Goal: Task Accomplishment & Management: Manage account settings

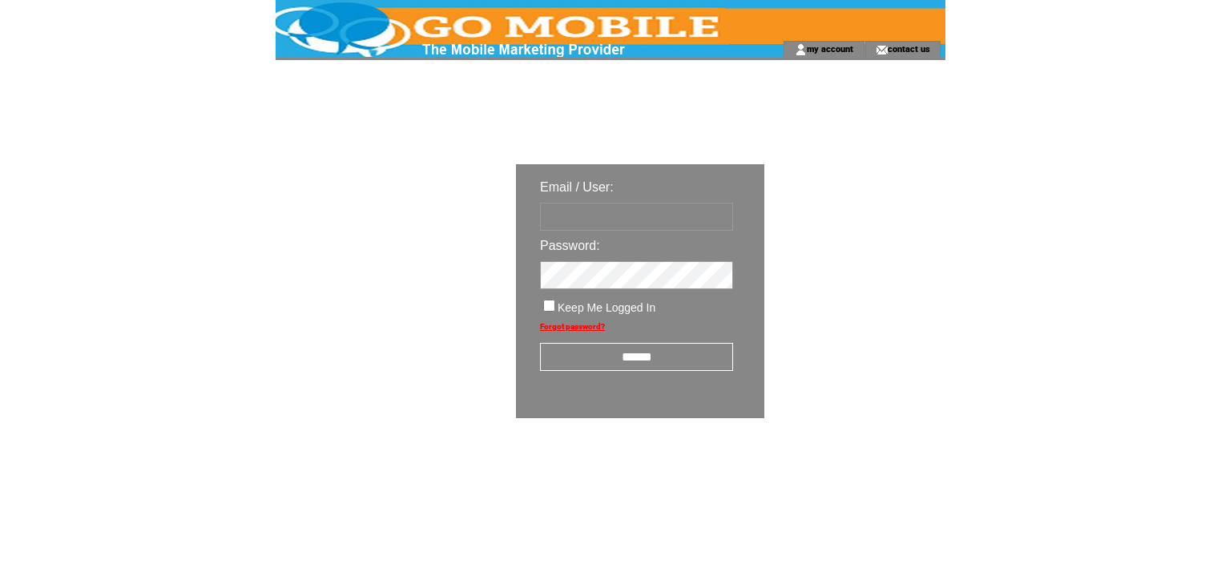
type input "********"
click at [634, 359] on input "******" at bounding box center [636, 357] width 193 height 28
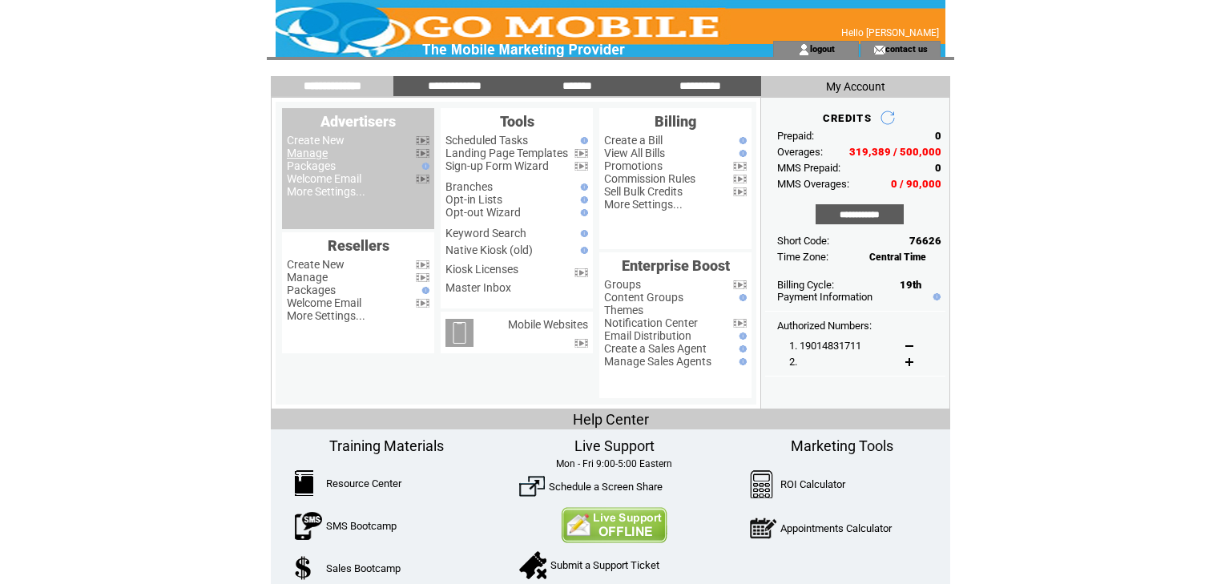
click at [309, 153] on link "Manage" at bounding box center [307, 153] width 41 height 13
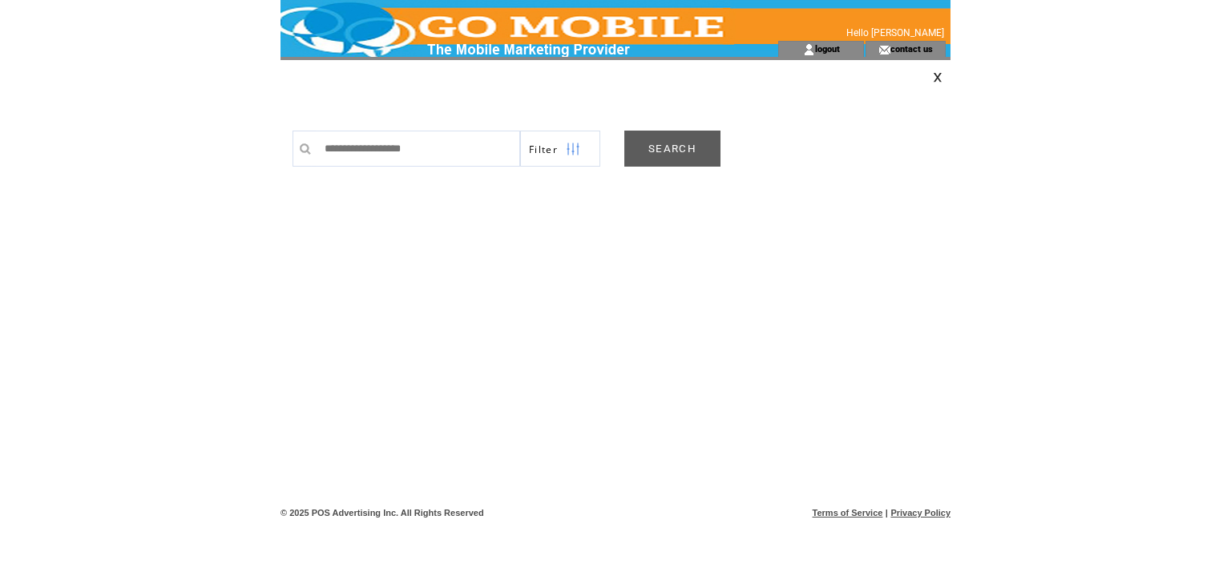
click at [660, 147] on link "SEARCH" at bounding box center [672, 149] width 96 height 36
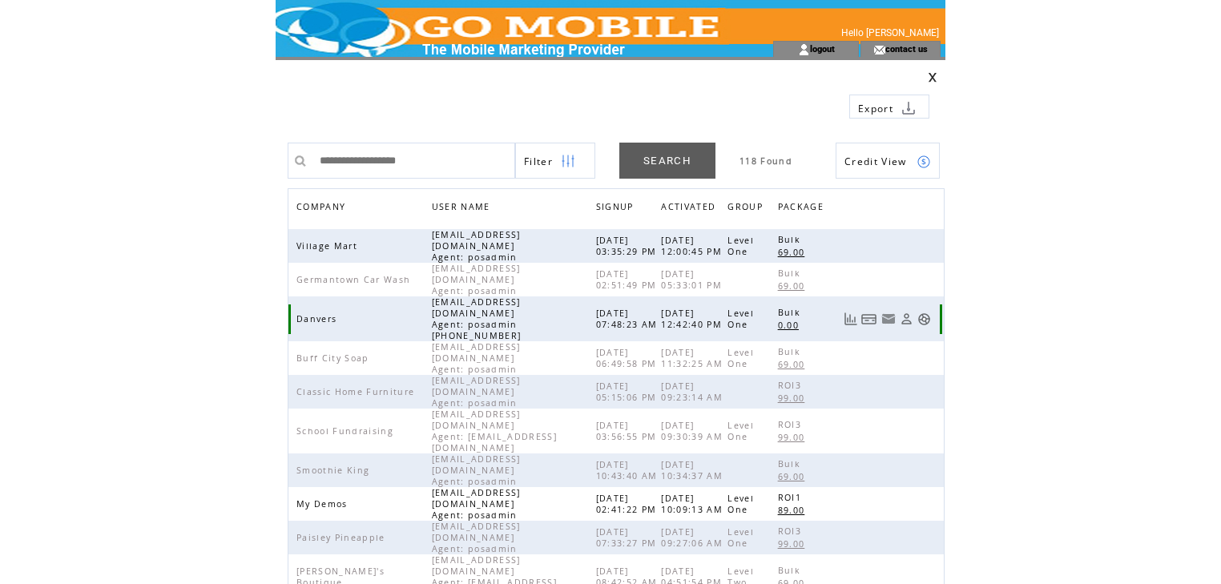
click at [926, 313] on link at bounding box center [925, 320] width 14 height 14
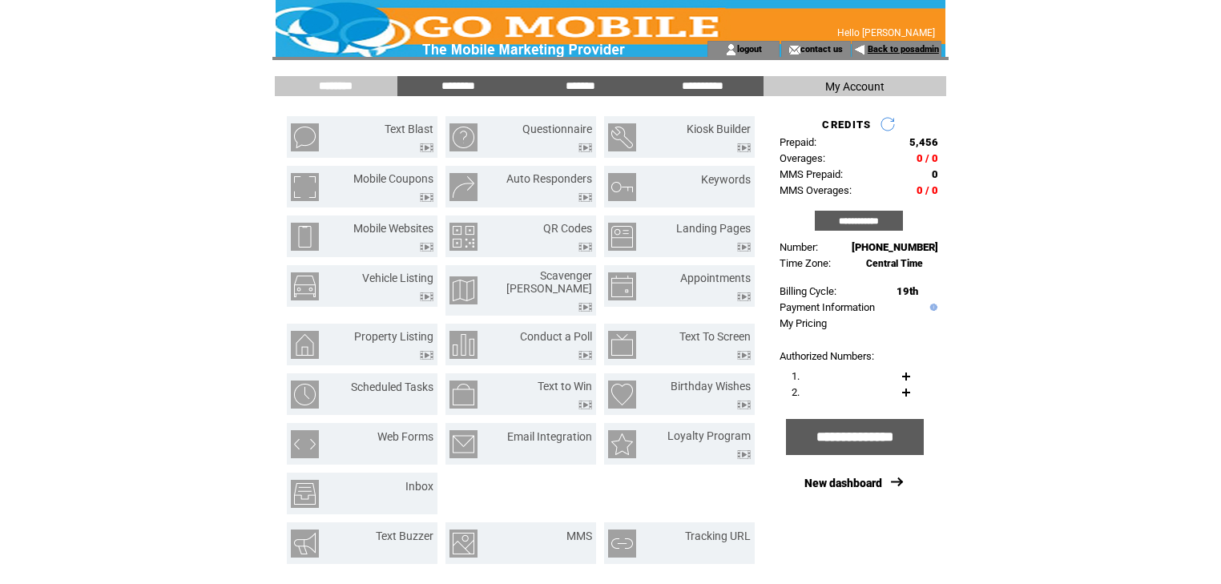
click at [878, 46] on link "Back to posadmin" at bounding box center [903, 49] width 71 height 10
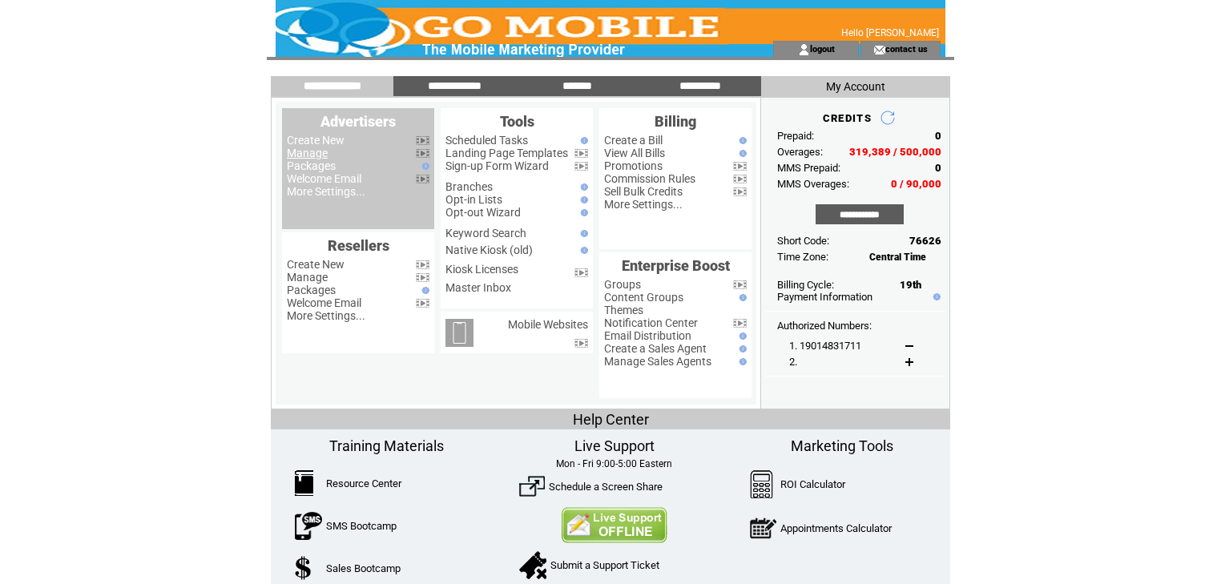
click at [324, 159] on link "Manage" at bounding box center [307, 153] width 41 height 13
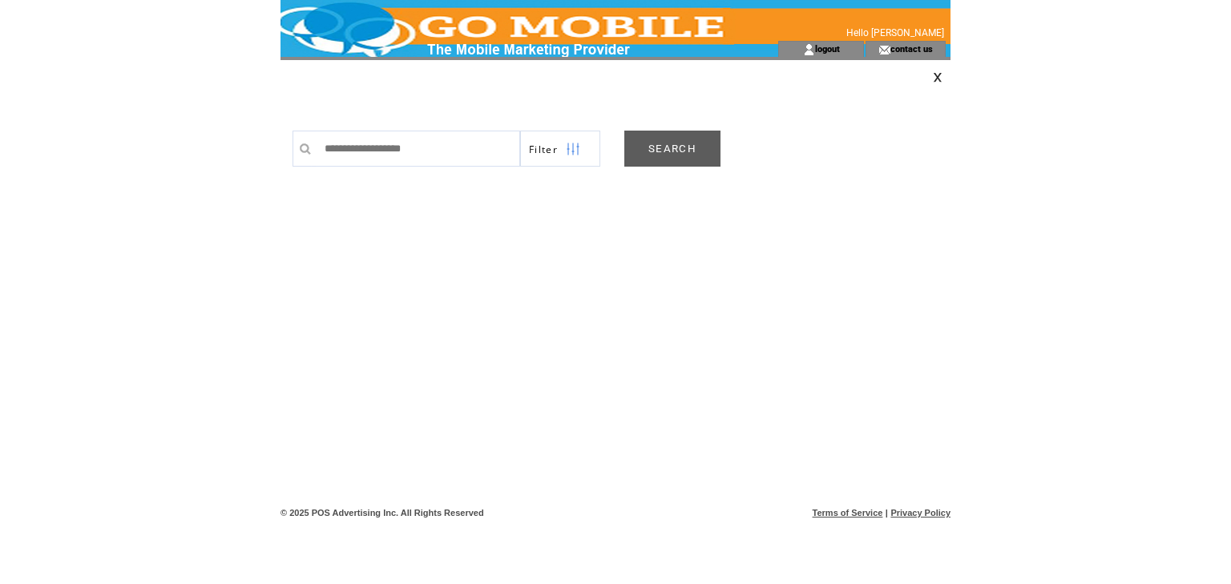
click at [660, 154] on link "SEARCH" at bounding box center [672, 149] width 96 height 36
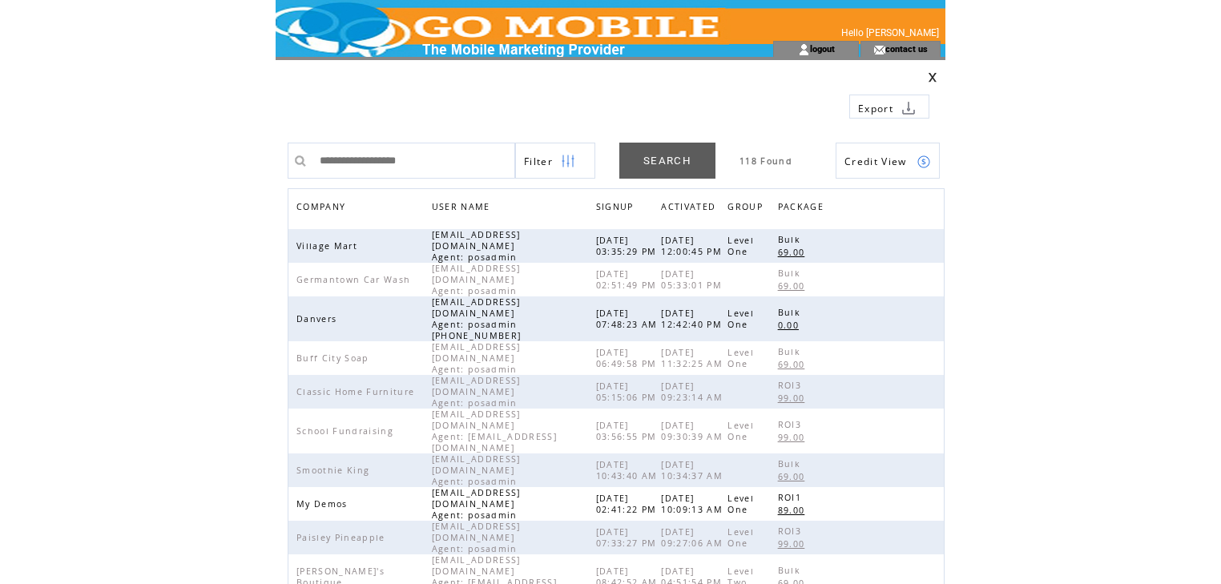
click at [331, 204] on span "COMPANY" at bounding box center [323, 208] width 53 height 23
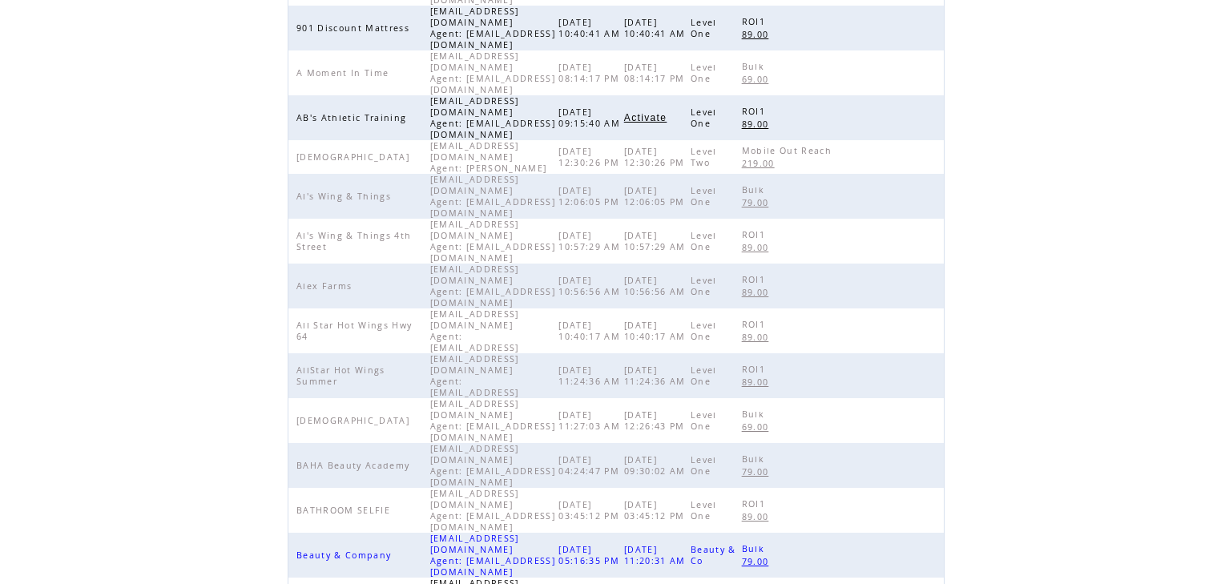
scroll to position [370, 0]
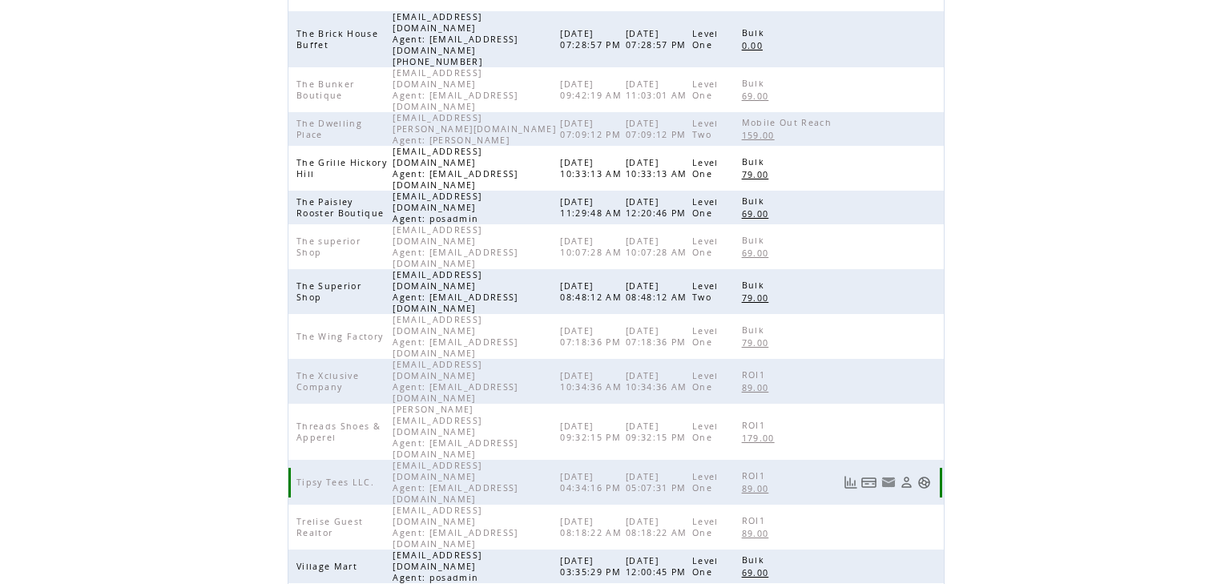
scroll to position [178, 0]
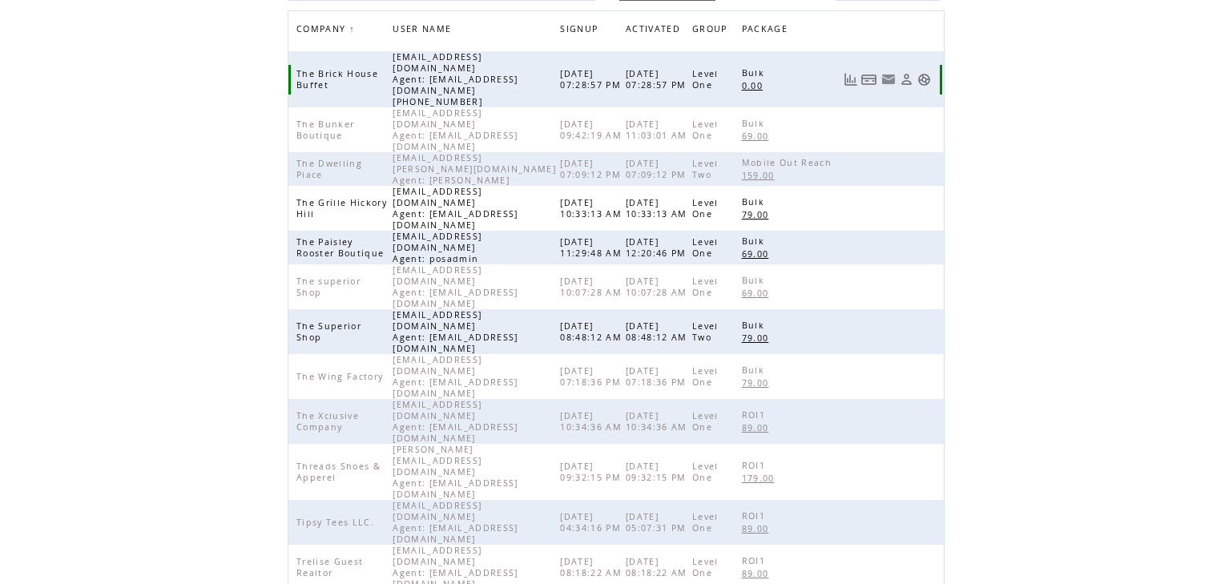
click at [923, 73] on link at bounding box center [925, 80] width 14 height 14
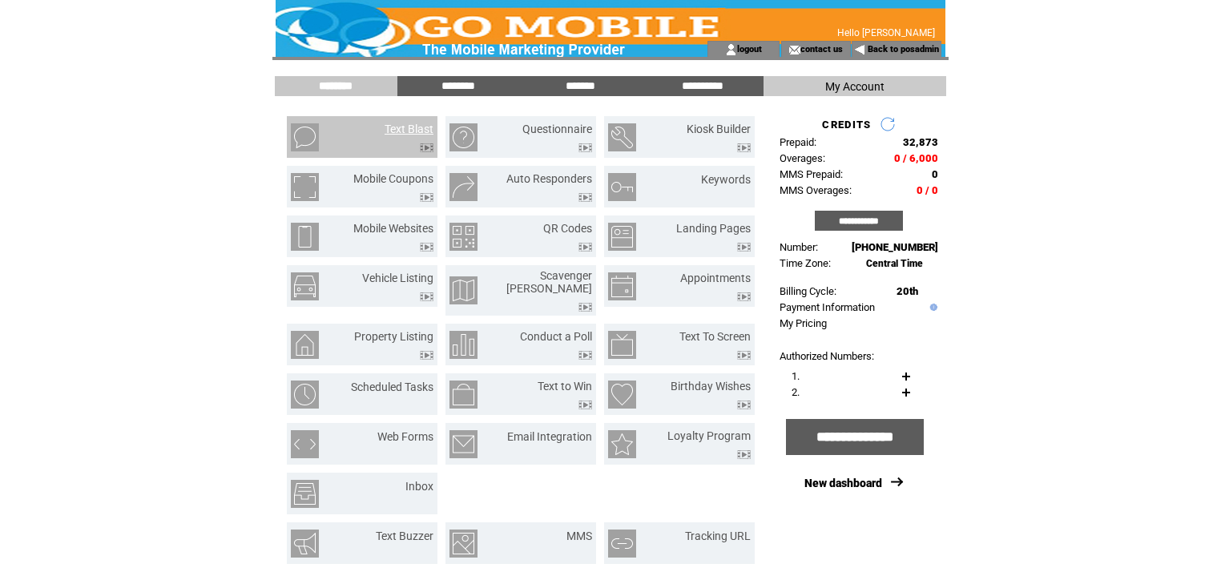
click at [422, 131] on link "Text Blast" at bounding box center [409, 129] width 49 height 13
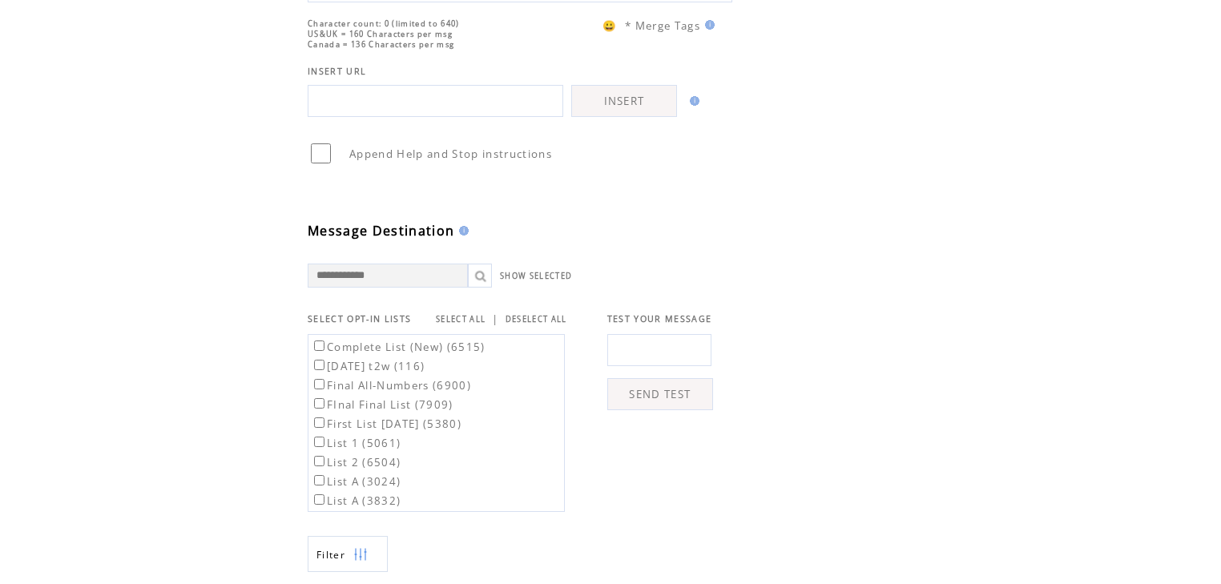
scroll to position [192, 0]
click at [475, 325] on link "SELECT ALL" at bounding box center [461, 319] width 50 height 10
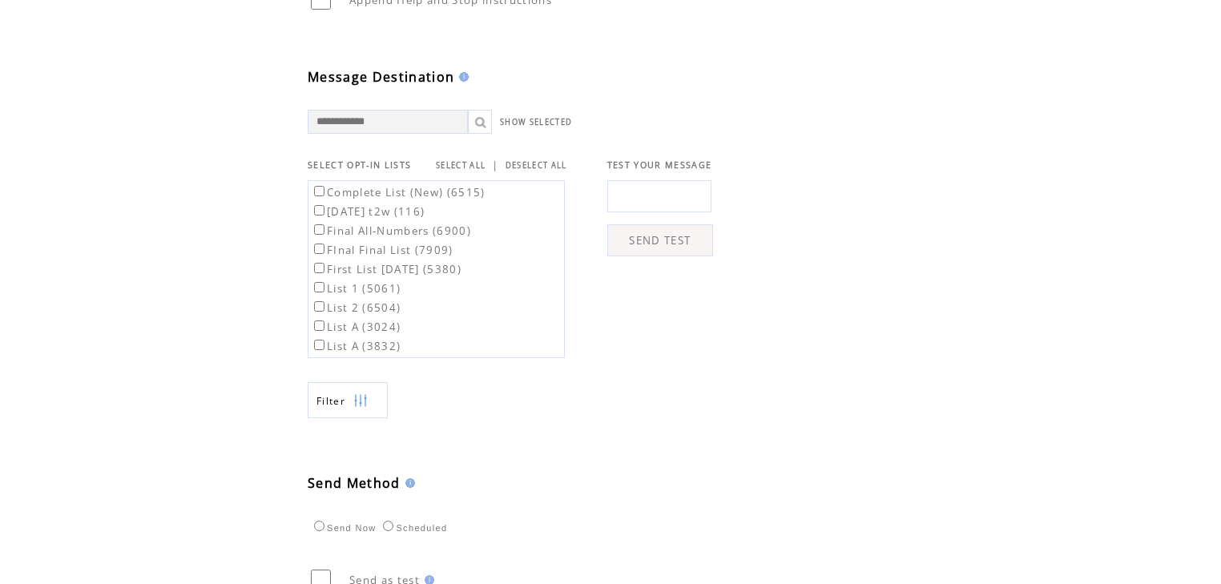
scroll to position [513, 0]
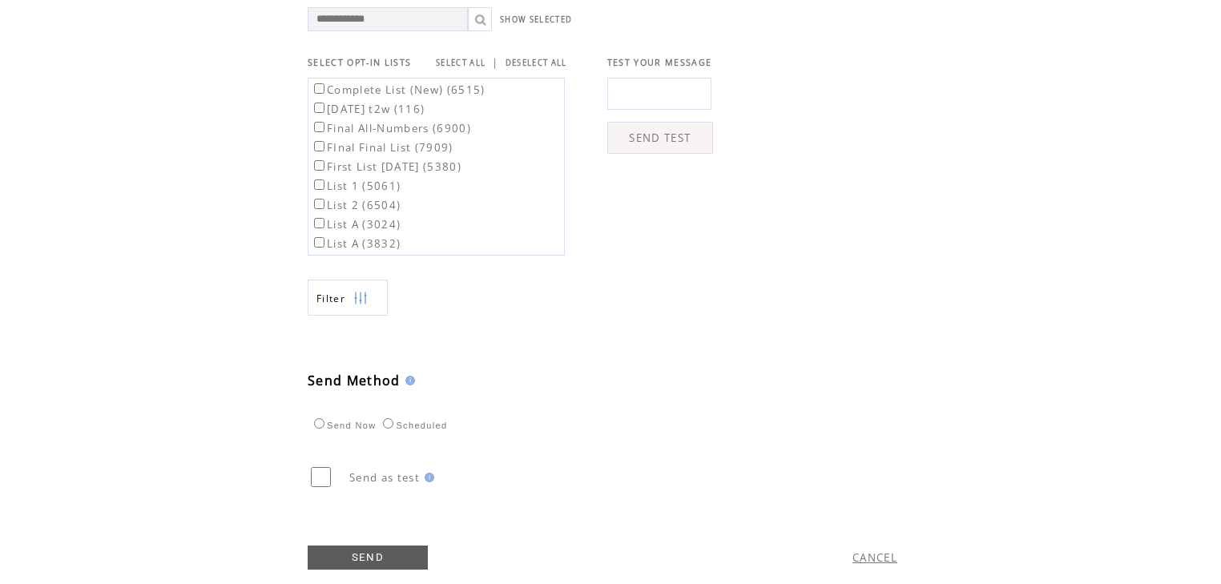
click at [362, 317] on img at bounding box center [360, 298] width 14 height 36
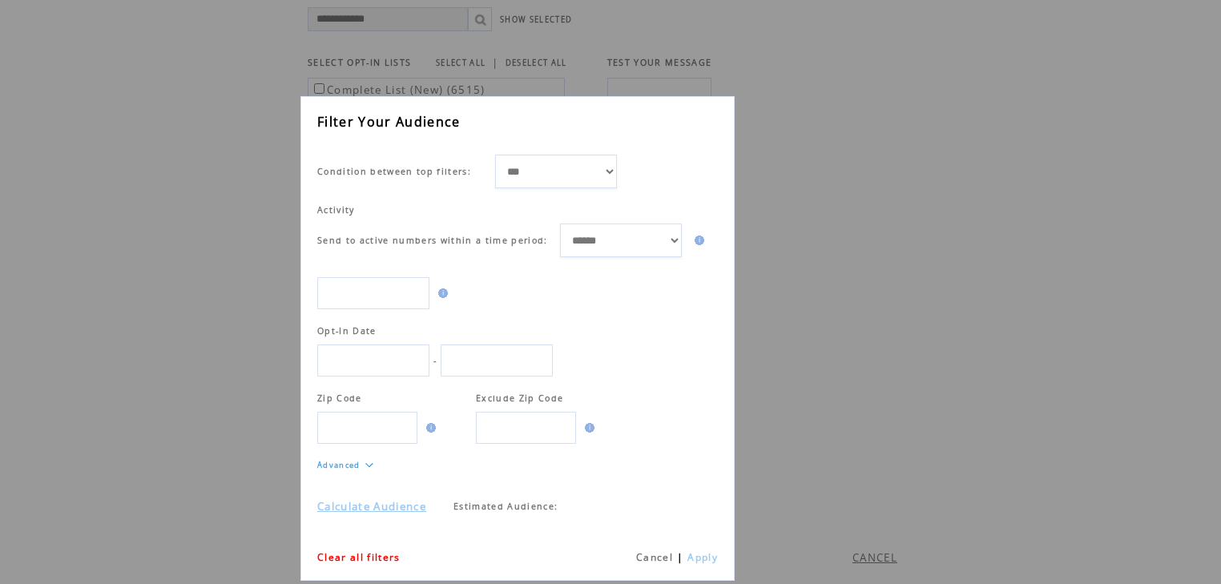
scroll to position [0, 0]
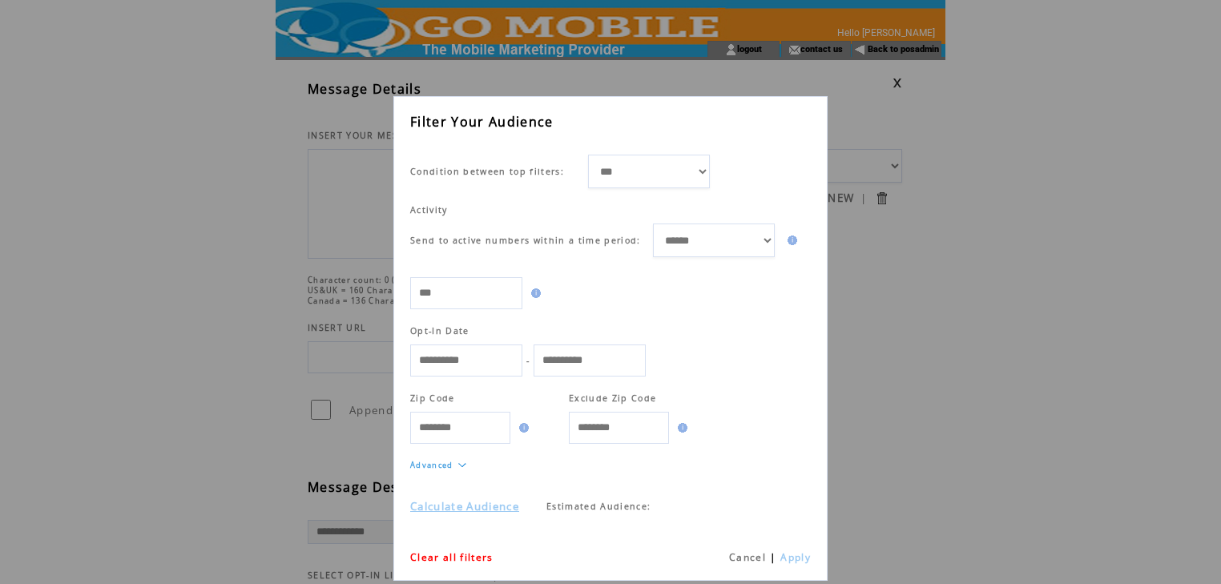
click at [510, 510] on link "Calculate Audience" at bounding box center [464, 506] width 109 height 14
click at [749, 553] on link "Cancel" at bounding box center [747, 558] width 37 height 14
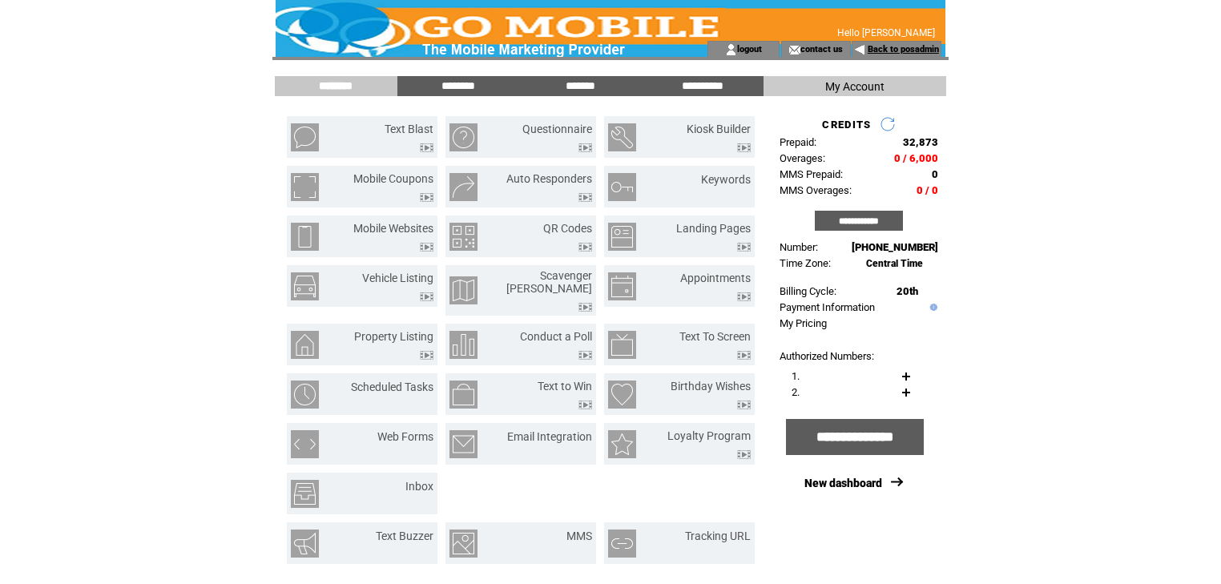
click at [885, 51] on link "Back to posadmin" at bounding box center [903, 49] width 71 height 10
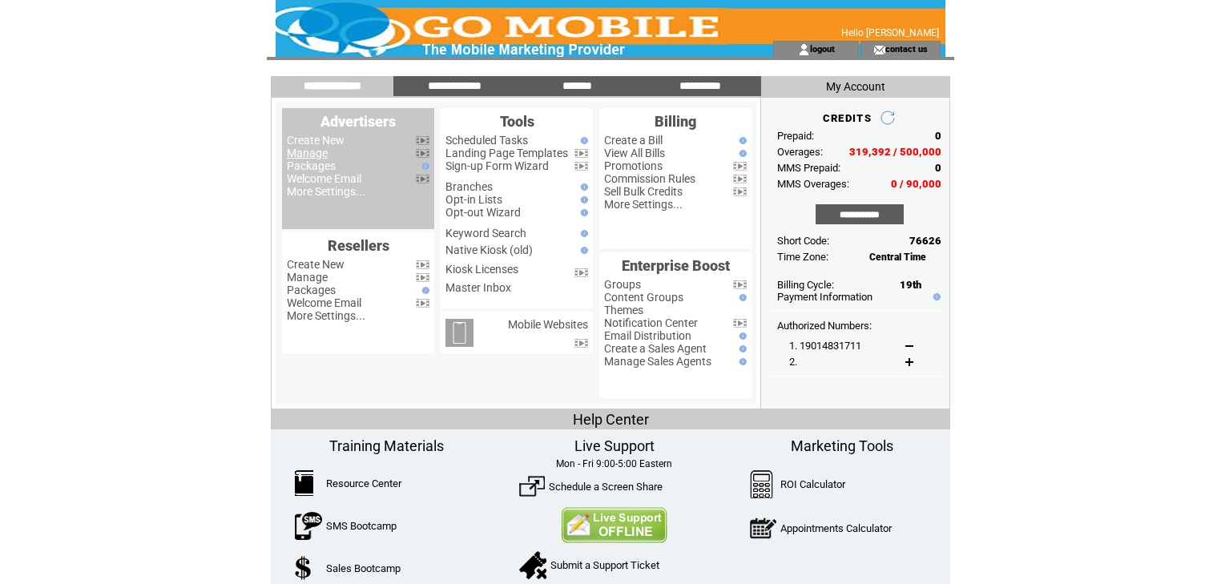
click at [308, 155] on link "Manage" at bounding box center [307, 153] width 41 height 13
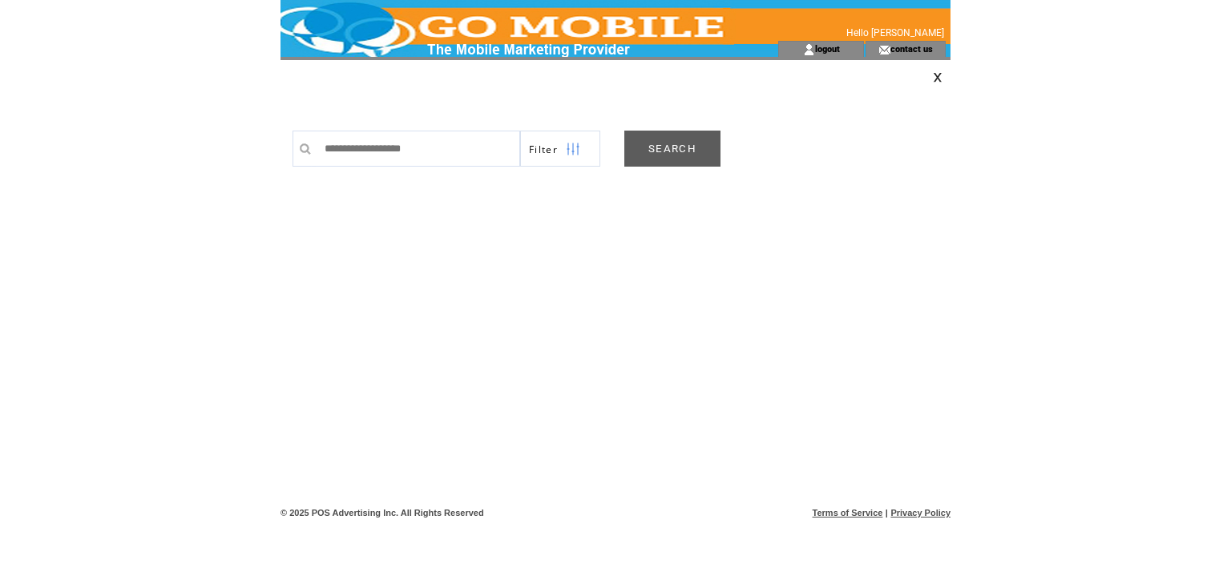
click at [667, 153] on link "SEARCH" at bounding box center [672, 149] width 96 height 36
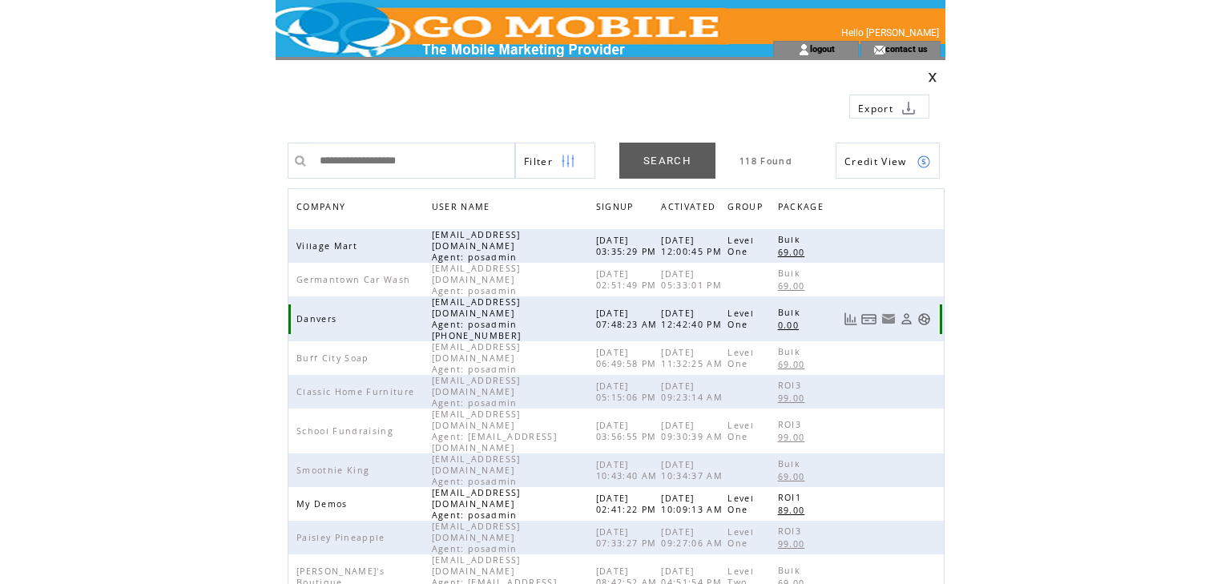
click at [909, 313] on link at bounding box center [907, 320] width 14 height 14
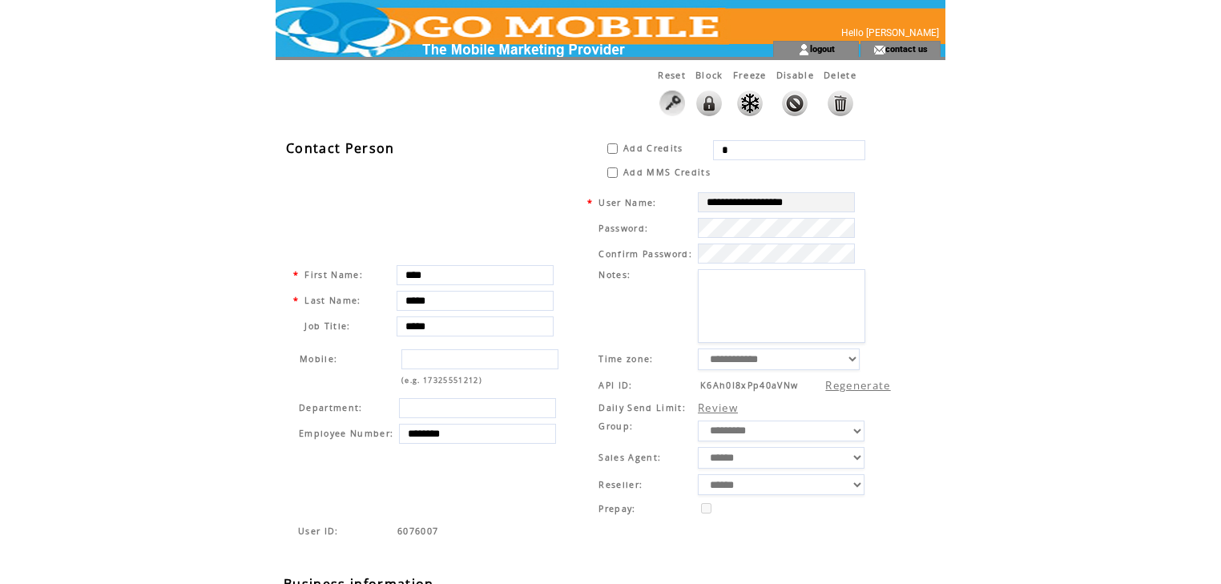
drag, startPoint x: 731, startPoint y: 144, endPoint x: 714, endPoint y: 144, distance: 16.8
click at [714, 144] on input "*" at bounding box center [789, 150] width 152 height 20
type input "****"
click at [780, 282] on textarea at bounding box center [781, 306] width 167 height 74
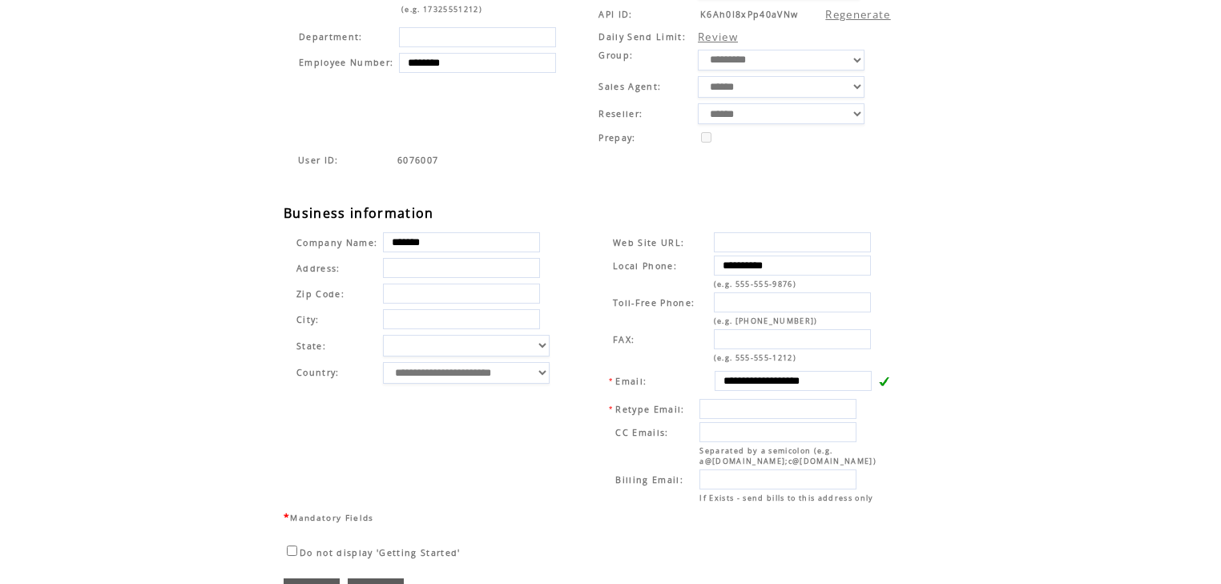
scroll to position [423, 0]
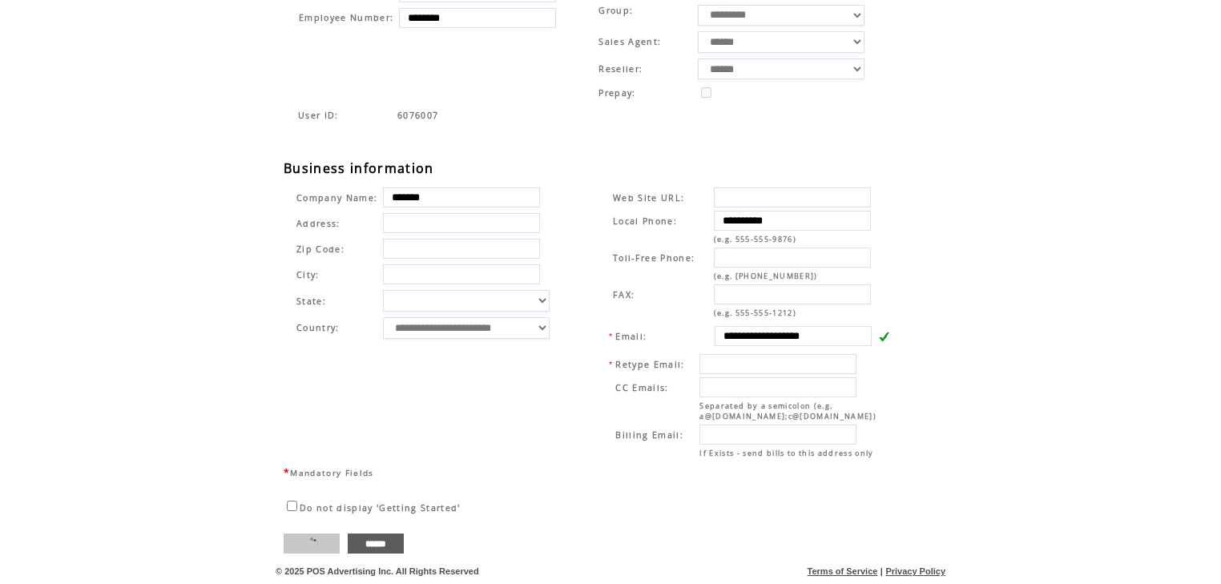
click at [322, 548] on input "****" at bounding box center [312, 544] width 56 height 20
click at [313, 543] on input "****" at bounding box center [312, 544] width 56 height 20
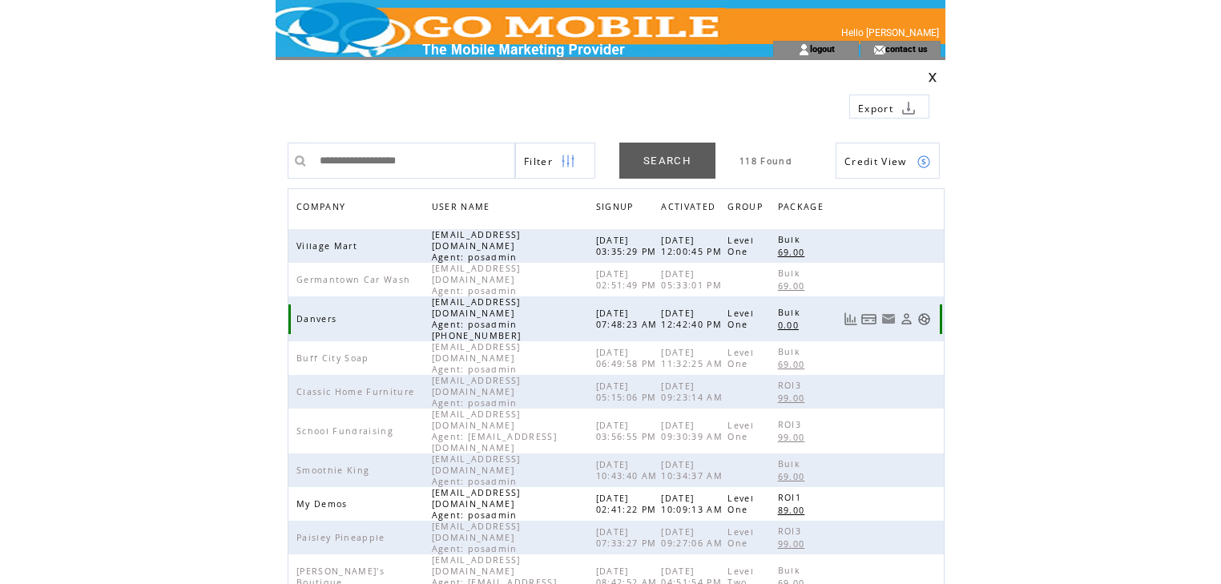
click at [927, 313] on link at bounding box center [925, 320] width 14 height 14
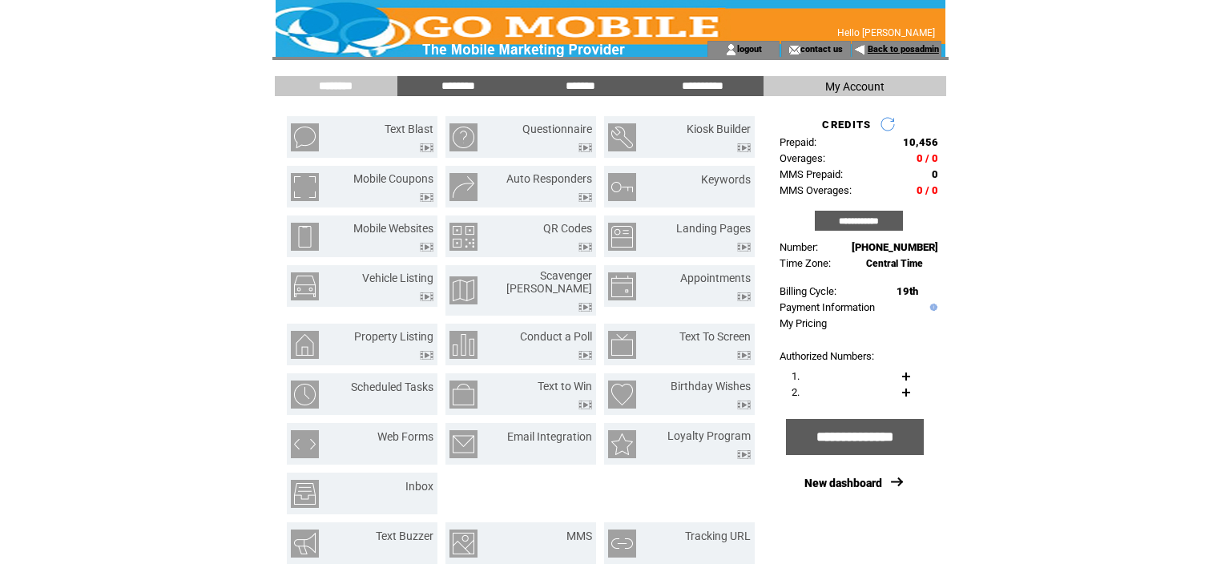
click at [885, 46] on link "Back to posadmin" at bounding box center [903, 49] width 71 height 10
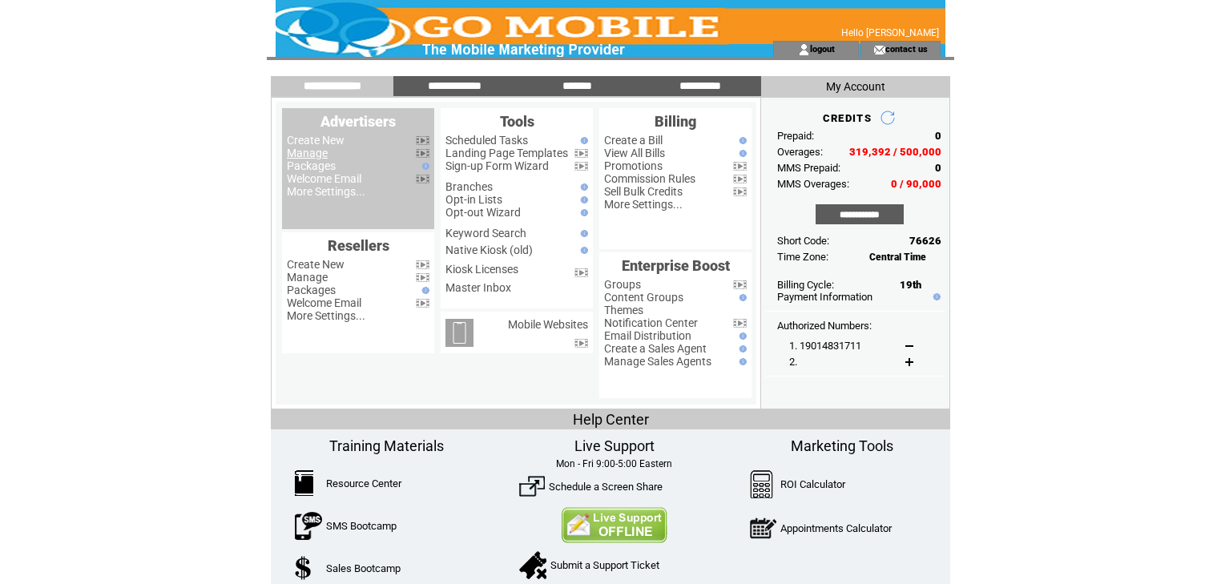
click at [326, 154] on link "Manage" at bounding box center [307, 153] width 41 height 13
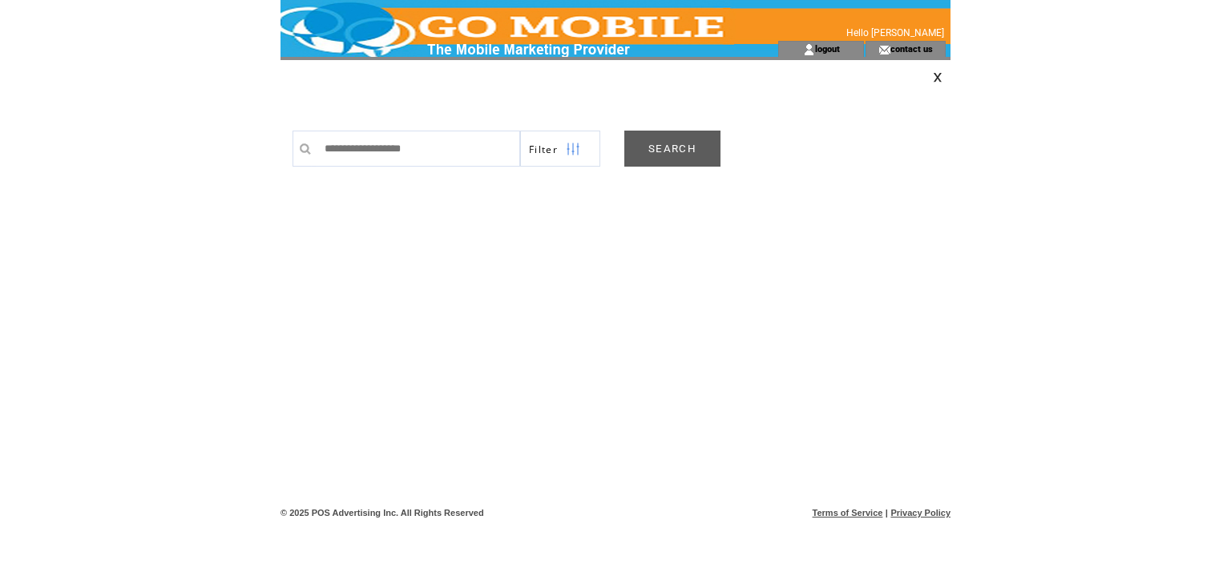
click at [657, 146] on link "SEARCH" at bounding box center [672, 149] width 96 height 36
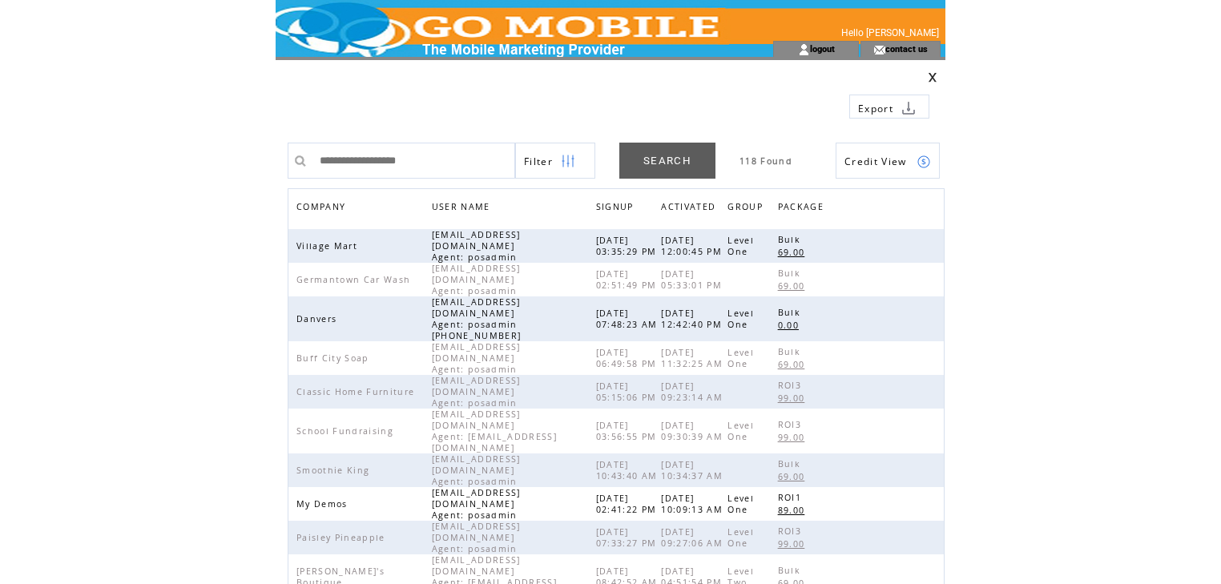
click at [316, 202] on span "COMPANY" at bounding box center [323, 208] width 53 height 23
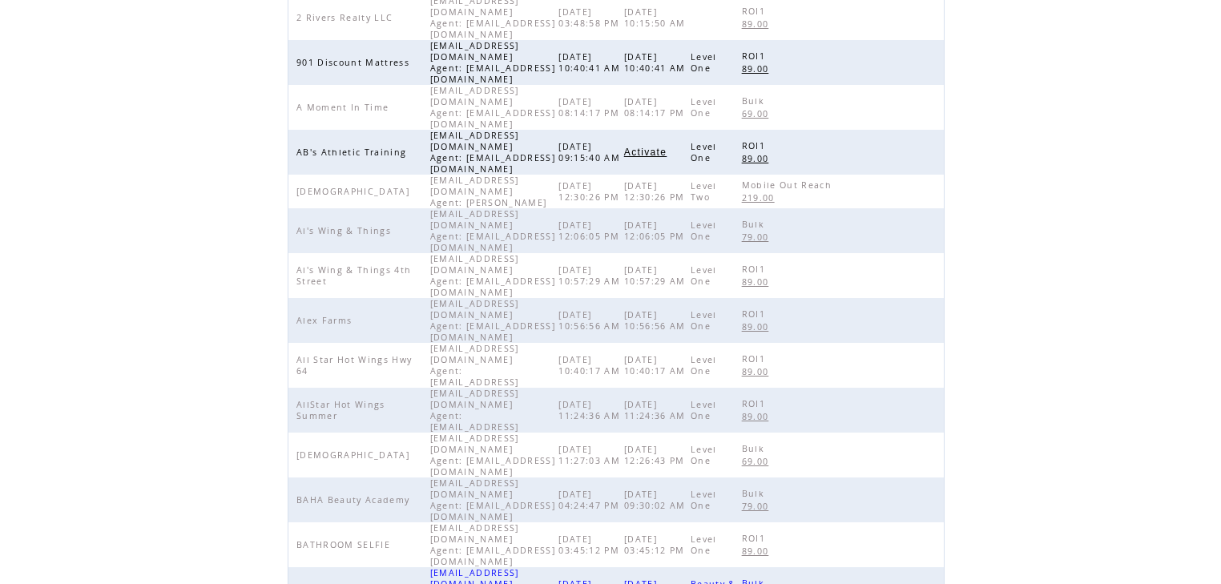
scroll to position [321, 0]
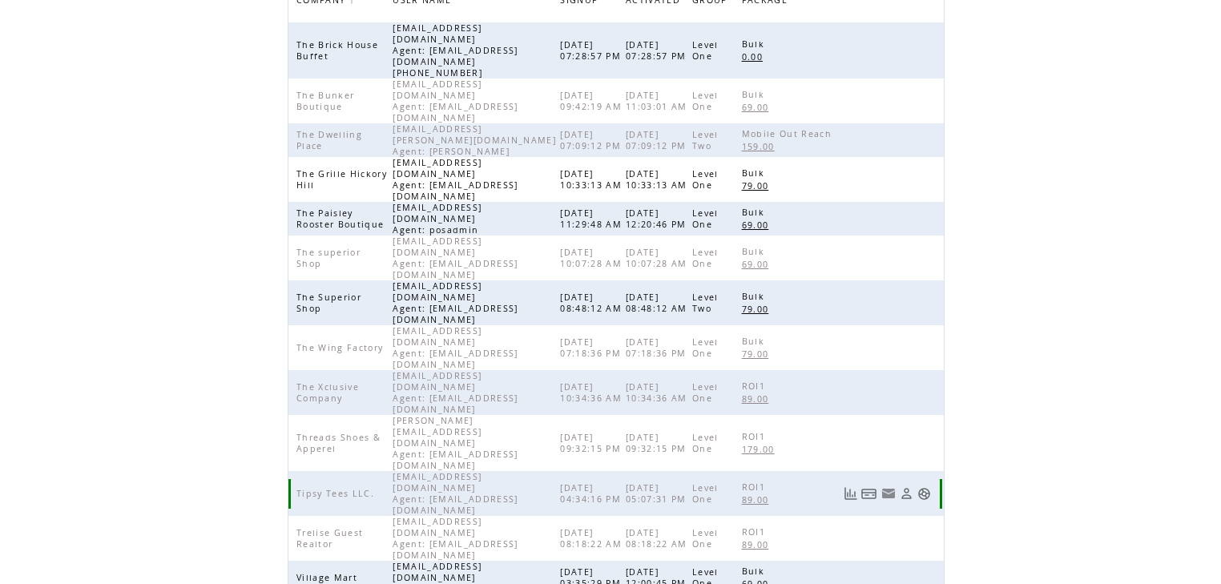
scroll to position [192, 0]
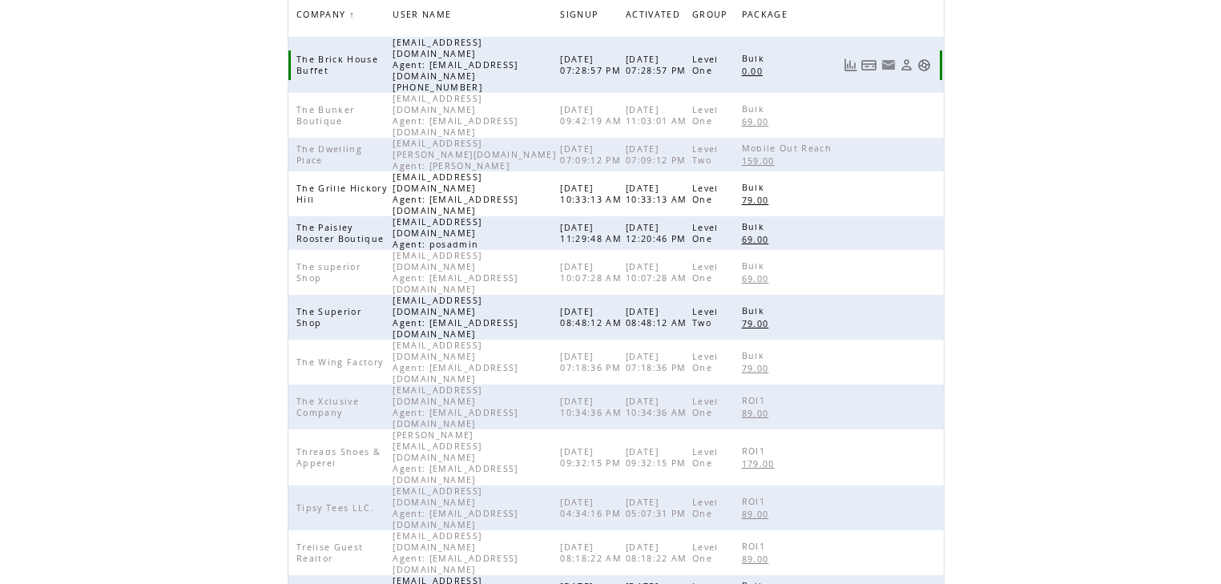
click at [908, 60] on link at bounding box center [907, 65] width 14 height 14
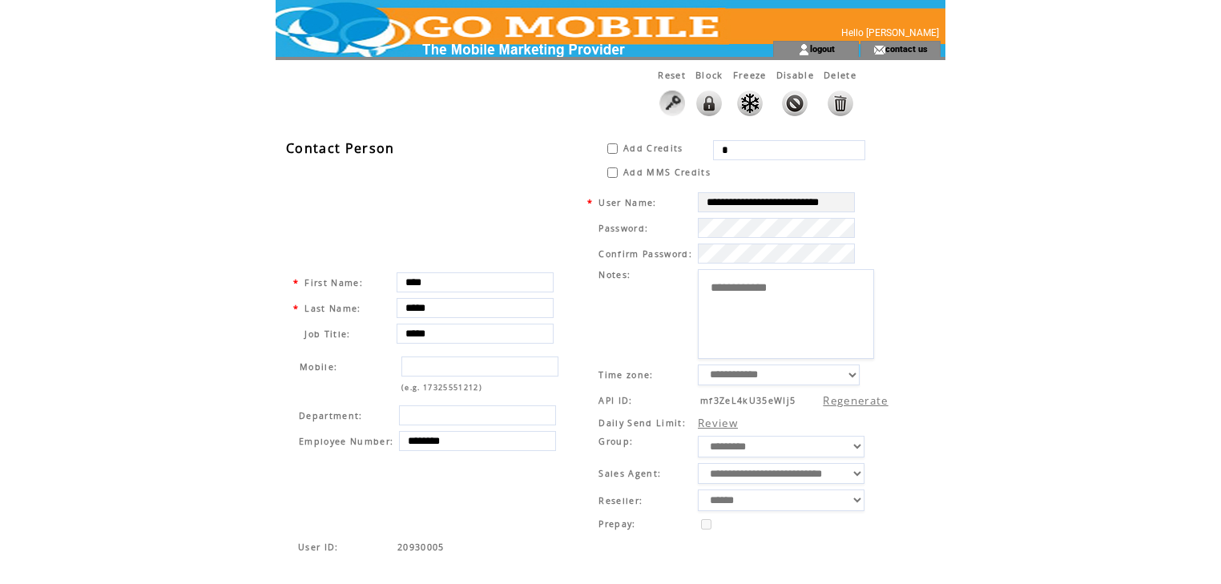
click at [735, 147] on input "*" at bounding box center [789, 150] width 152 height 20
type input "*****"
drag, startPoint x: 785, startPoint y: 236, endPoint x: 1013, endPoint y: 269, distance: 230.9
click at [1013, 269] on html "**********" at bounding box center [610, 292] width 1221 height 584
drag, startPoint x: 740, startPoint y: 237, endPoint x: 1117, endPoint y: 296, distance: 381.2
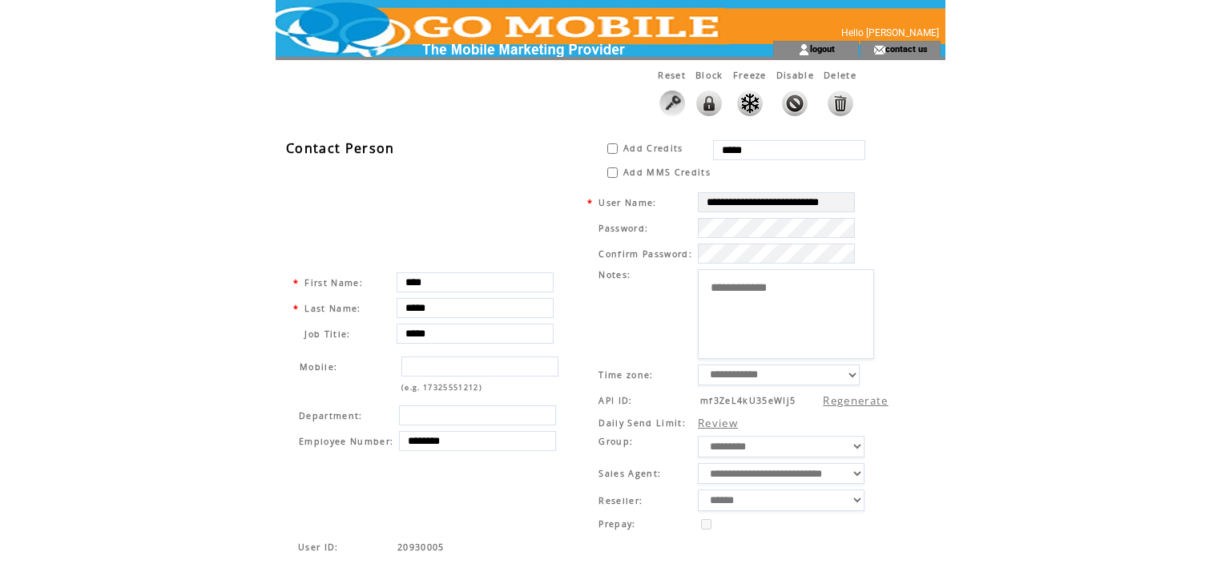
click at [1117, 296] on html "**********" at bounding box center [610, 292] width 1221 height 584
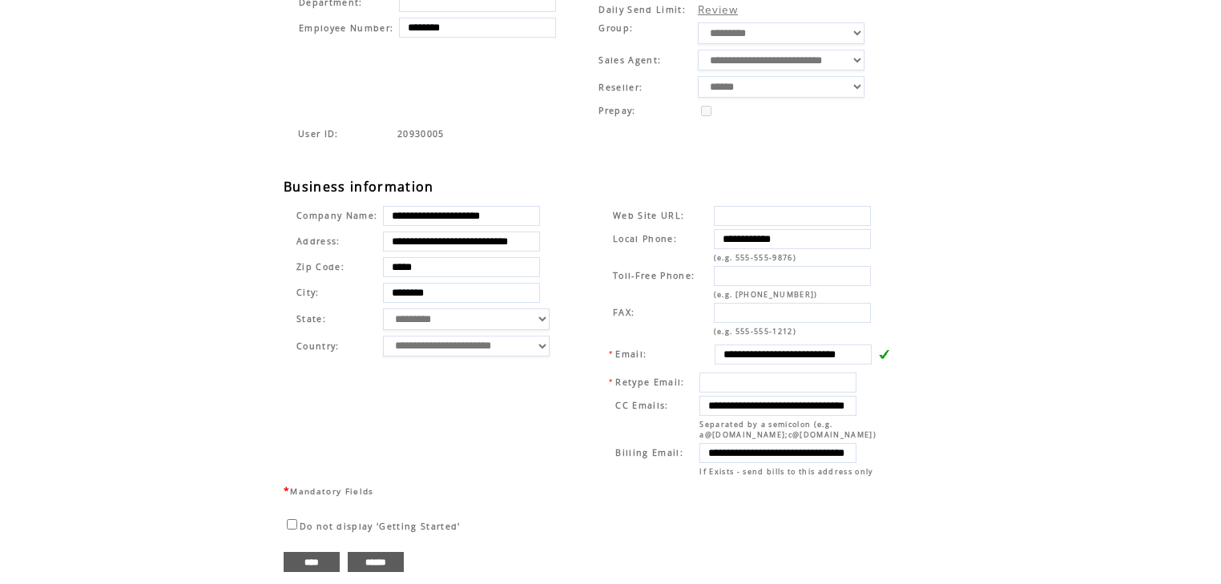
scroll to position [423, 0]
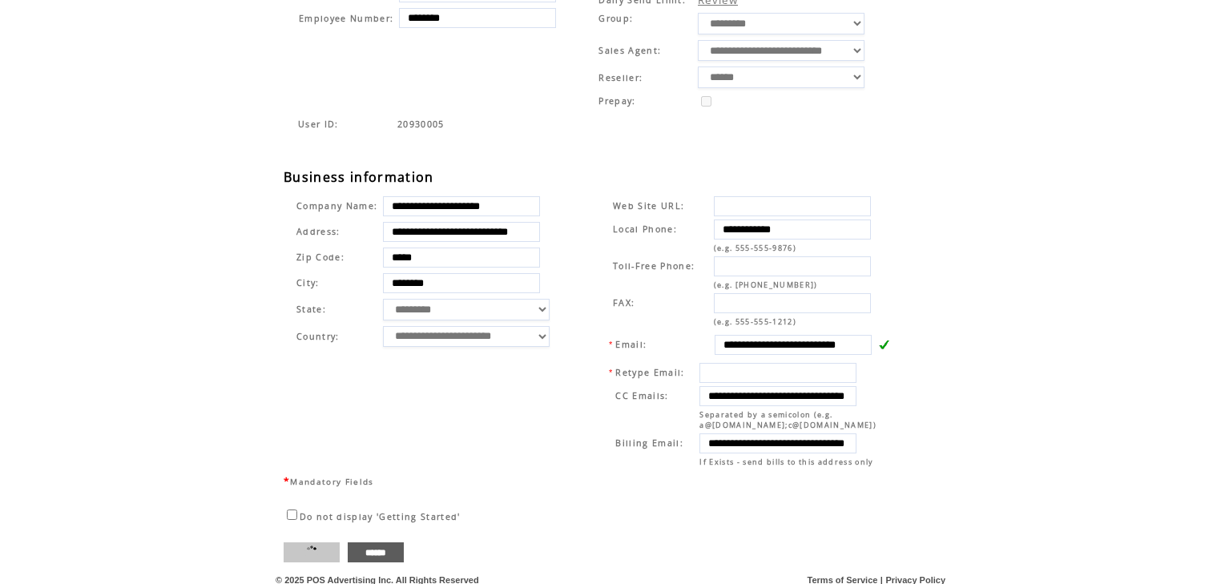
click at [323, 543] on input "****" at bounding box center [312, 553] width 56 height 20
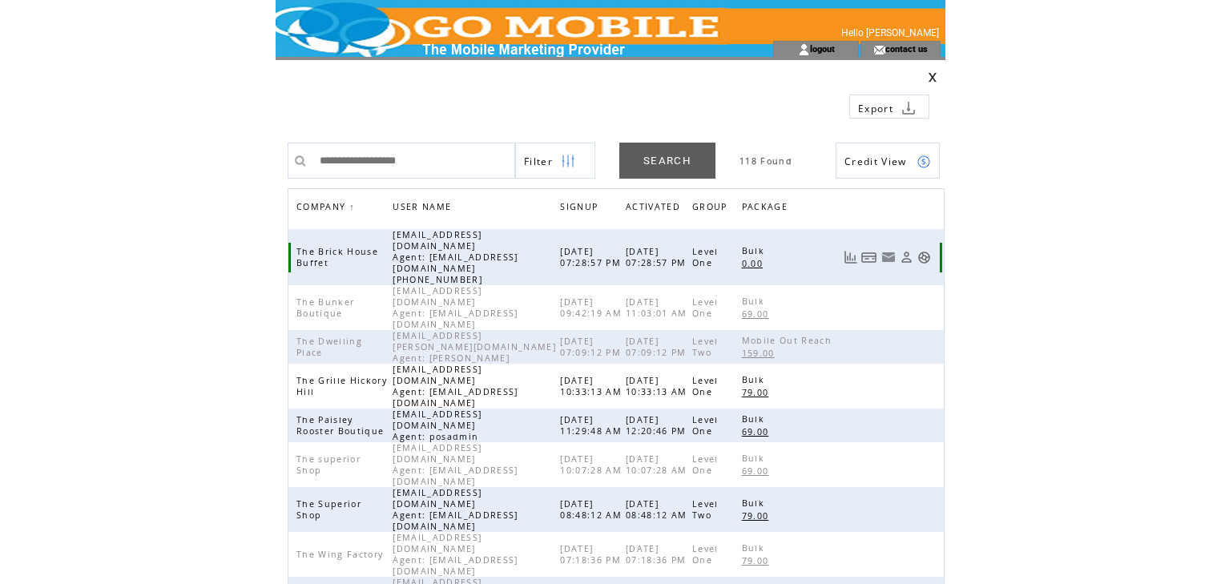
click at [925, 252] on link at bounding box center [925, 258] width 14 height 14
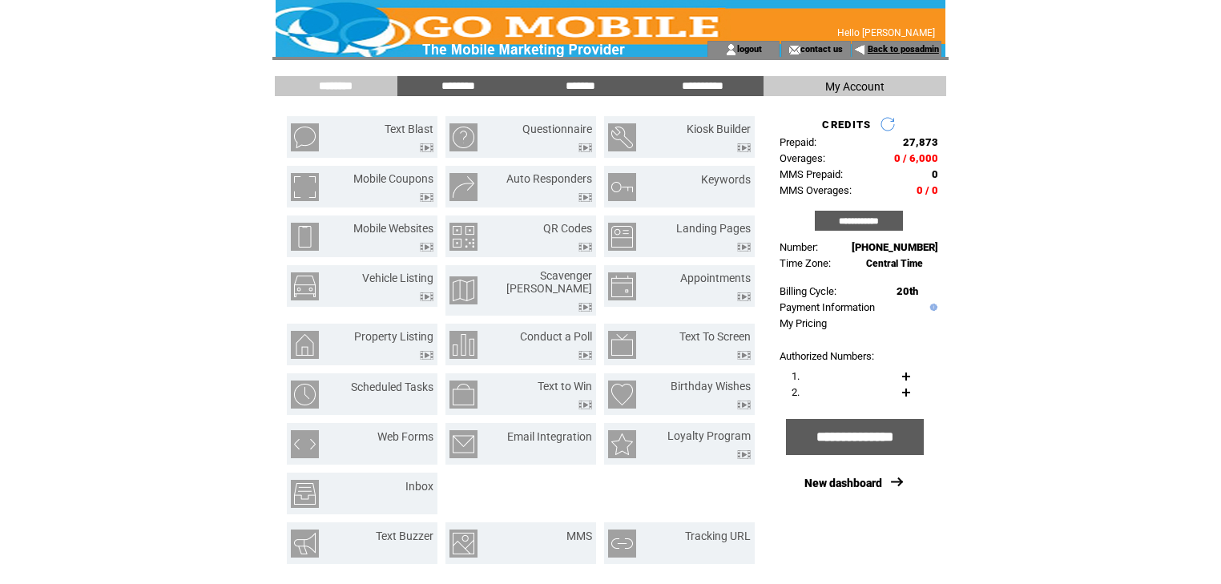
click at [888, 54] on link "Back to posadmin" at bounding box center [903, 49] width 71 height 10
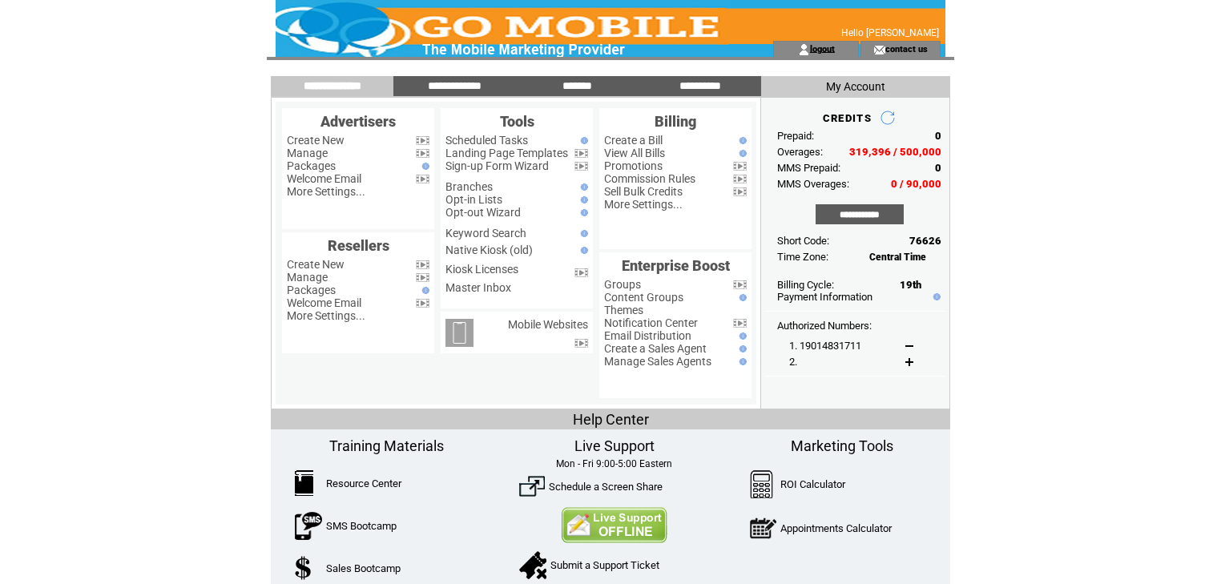
click at [825, 50] on link "logout" at bounding box center [822, 48] width 25 height 10
